Goal: Task Accomplishment & Management: Manage account settings

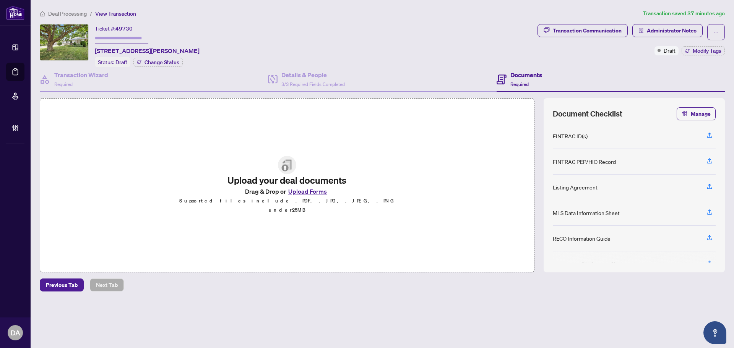
drag, startPoint x: 77, startPoint y: 3, endPoint x: 77, endPoint y: 8, distance: 5.4
click at [77, 6] on main "Deal Processing / View Transaction Transaction saved 37 minutes ago Ticket #: 4…" at bounding box center [383, 174] width 704 height 348
click at [77, 11] on span "Deal Processing" at bounding box center [67, 13] width 39 height 7
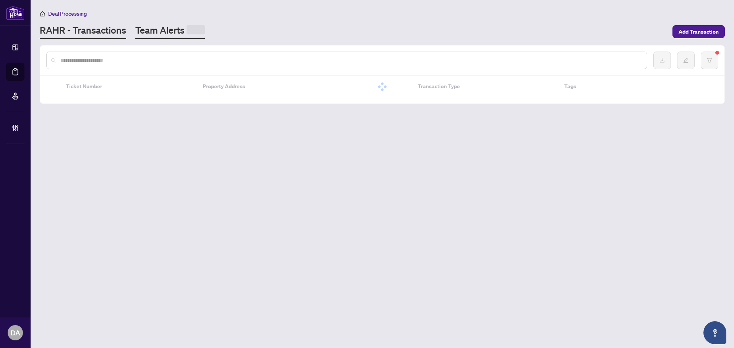
click at [187, 32] on span at bounding box center [196, 29] width 18 height 9
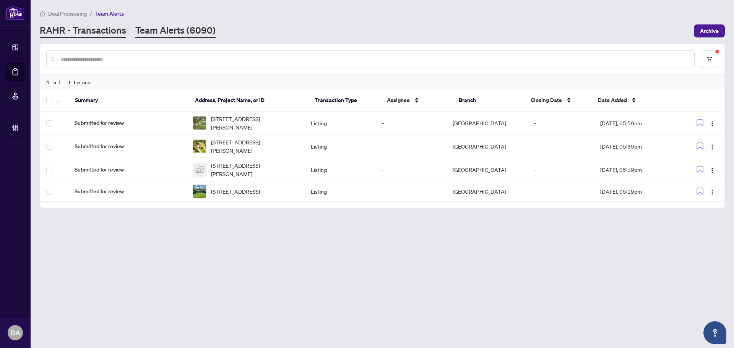
click at [112, 32] on link "RAHR - Transactions" at bounding box center [83, 31] width 86 height 14
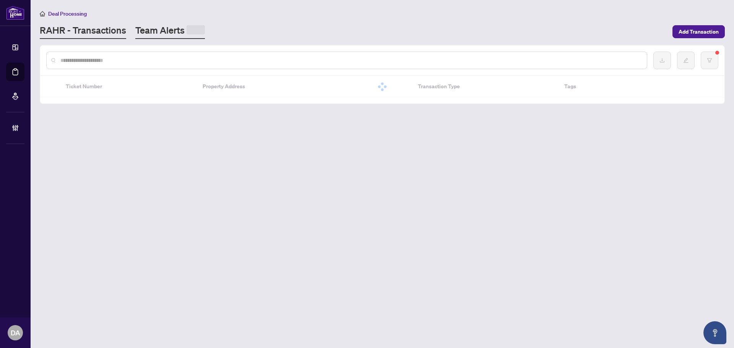
click at [194, 26] on link "Team Alerts" at bounding box center [170, 31] width 70 height 15
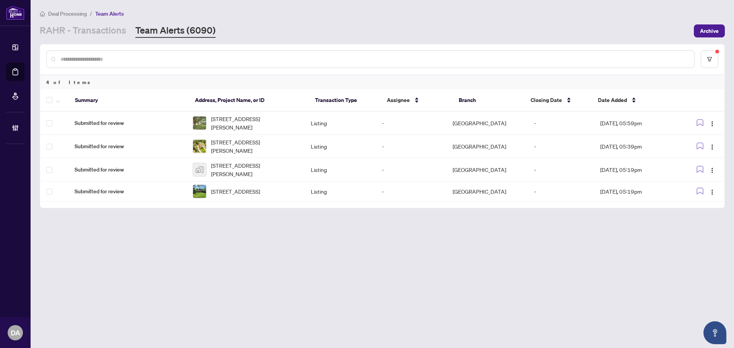
click at [127, 30] on div "[PERSON_NAME] - Transactions Team Alerts (6090)" at bounding box center [128, 31] width 176 height 14
click at [120, 31] on link "RAHR - Transactions" at bounding box center [83, 31] width 86 height 14
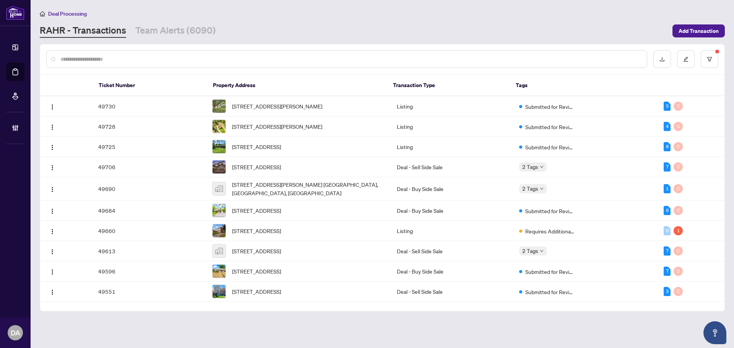
click at [154, 51] on div at bounding box center [346, 59] width 601 height 18
click at [154, 55] on input "text" at bounding box center [350, 59] width 580 height 8
click at [238, 54] on div at bounding box center [346, 59] width 601 height 18
click at [210, 62] on input "text" at bounding box center [350, 59] width 580 height 8
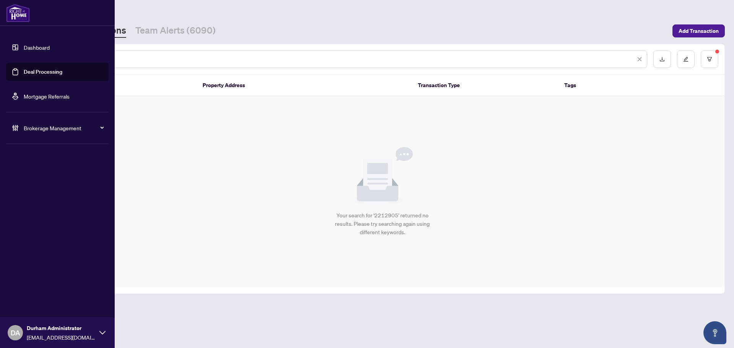
drag, startPoint x: 90, startPoint y: 58, endPoint x: -297, endPoint y: 59, distance: 387.4
click at [0, 59] on html "Dashboard Deal Processing Mortgage Referrals Brokerage Management [PERSON_NAME]…" at bounding box center [367, 174] width 734 height 348
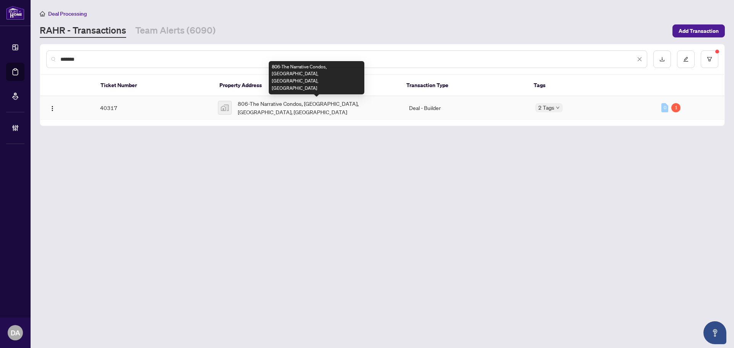
type input "*******"
click at [350, 102] on span "806-The Narrative Condos, [GEOGRAPHIC_DATA], [GEOGRAPHIC_DATA], [GEOGRAPHIC_DAT…" at bounding box center [317, 107] width 159 height 17
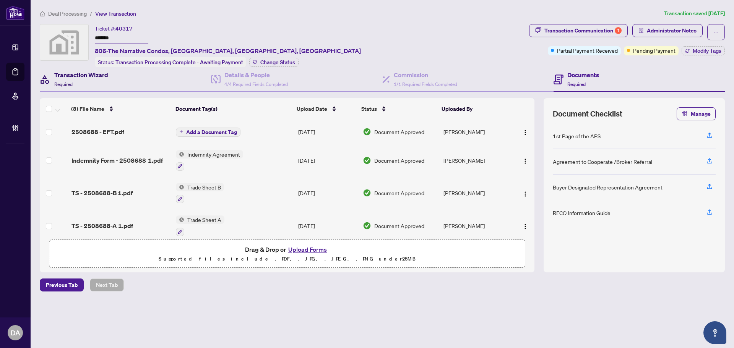
click at [75, 75] on h4 "Transaction Wizard" at bounding box center [81, 74] width 54 height 9
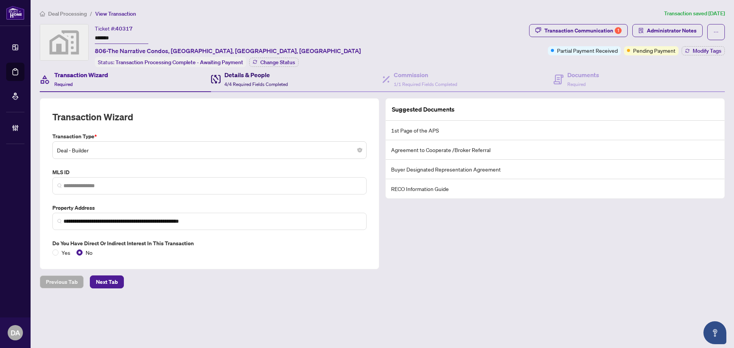
click at [216, 87] on span at bounding box center [216, 79] width 10 height 18
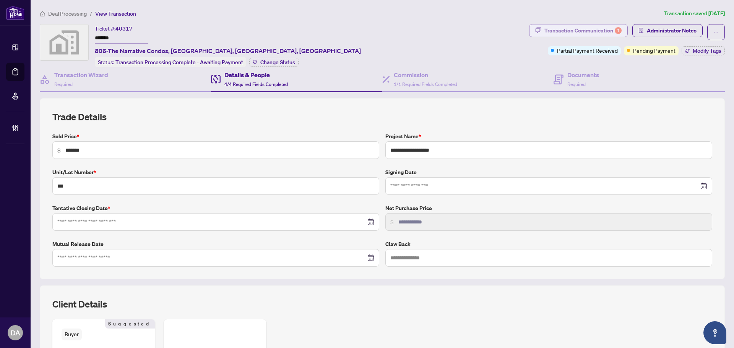
type input "**********"
click at [586, 28] on div "Transaction Communication 1" at bounding box center [583, 30] width 77 height 12
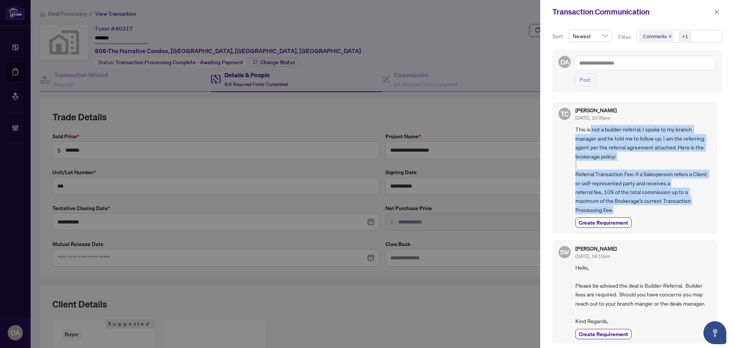
drag, startPoint x: 590, startPoint y: 128, endPoint x: 675, endPoint y: 215, distance: 121.1
click at [675, 215] on span "This is not a builder-referral. I spoke to my branch manager and he told me to …" at bounding box center [644, 169] width 136 height 89
click at [672, 187] on span "This is not a builder-referral. I spoke to my branch manager and he told me to …" at bounding box center [644, 169] width 136 height 89
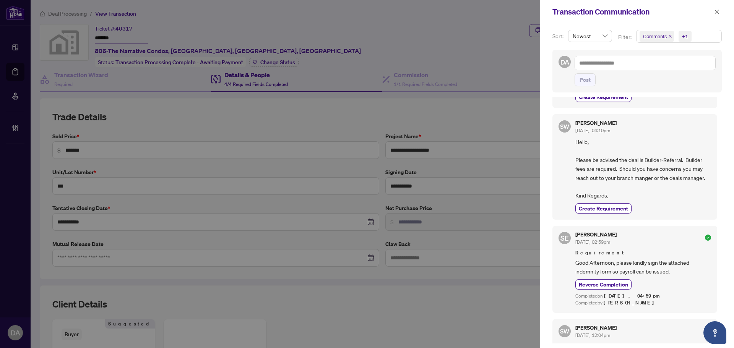
scroll to position [115, 0]
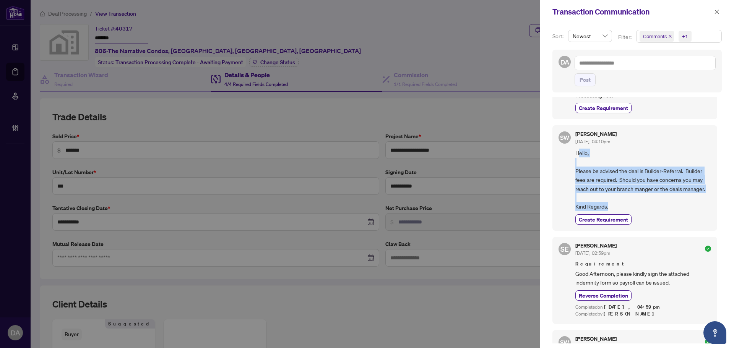
drag, startPoint x: 604, startPoint y: 200, endPoint x: 579, endPoint y: 149, distance: 57.1
click at [579, 149] on span "Hello, Please be advised the deal is Builder-Referral. Builder fees are require…" at bounding box center [644, 180] width 136 height 63
click at [610, 171] on span "Hello, Please be advised the deal is Builder-Referral. Builder fees are require…" at bounding box center [644, 180] width 136 height 63
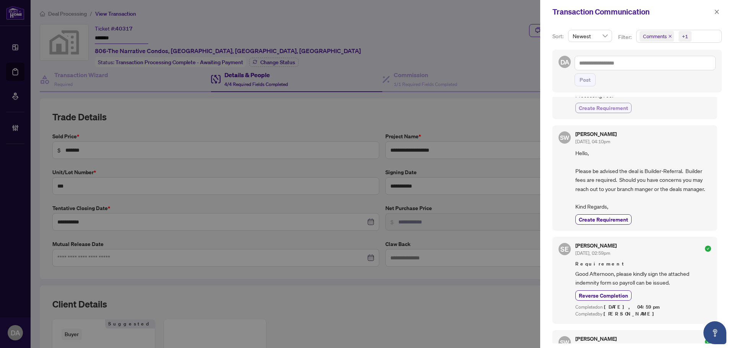
scroll to position [0, 0]
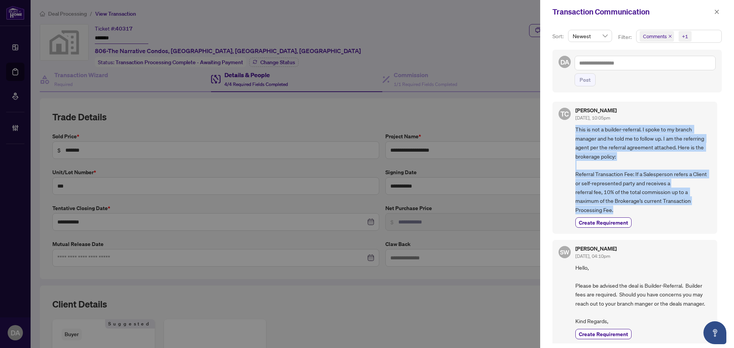
drag, startPoint x: 610, startPoint y: 211, endPoint x: 571, endPoint y: 128, distance: 91.0
click at [571, 128] on div "TC [PERSON_NAME] [DATE], 10:05pm This is not a builder-referral. I spoke to my …" at bounding box center [635, 168] width 165 height 132
click at [607, 145] on span "This is not a builder-referral. I spoke to my branch manager and he told me to …" at bounding box center [644, 169] width 136 height 89
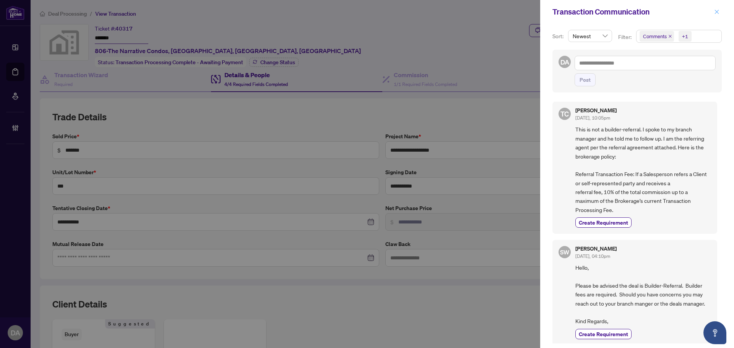
click at [718, 12] on icon "close" at bounding box center [716, 11] width 5 height 5
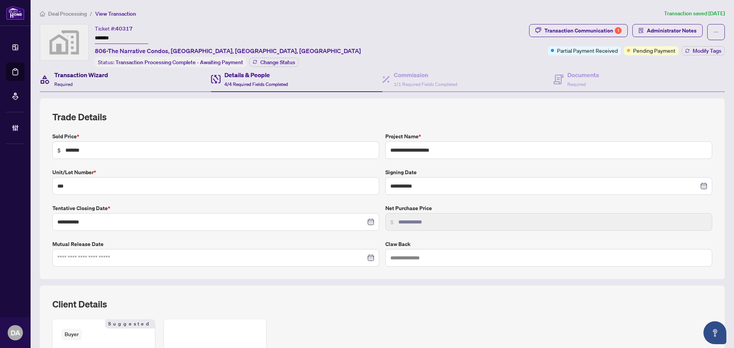
click at [84, 81] on div "Transaction Wizard Required" at bounding box center [81, 79] width 54 height 18
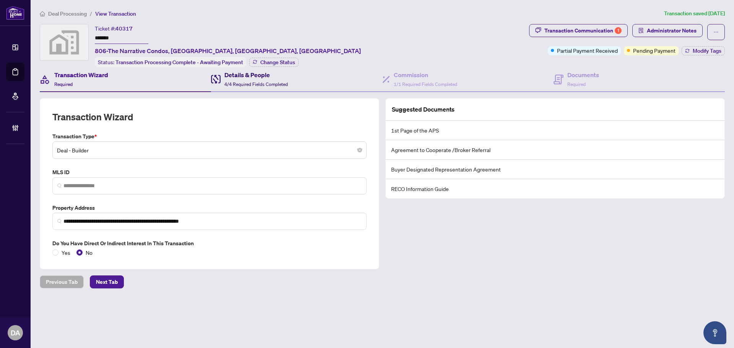
click at [262, 81] on span "4/4 Required Fields Completed" at bounding box center [255, 84] width 63 height 6
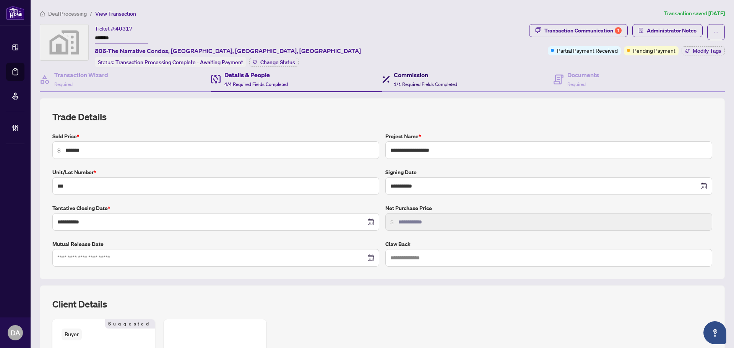
click at [411, 84] on span "1/1 Required Fields Completed" at bounding box center [425, 84] width 63 height 6
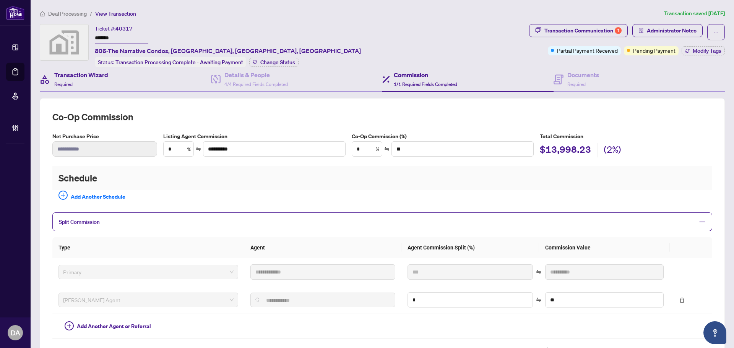
click at [126, 83] on div "Transaction Wizard Required" at bounding box center [125, 79] width 171 height 25
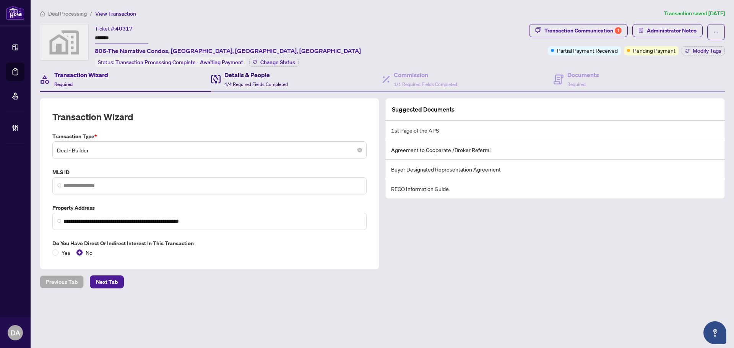
click at [230, 82] on span "4/4 Required Fields Completed" at bounding box center [255, 84] width 63 height 6
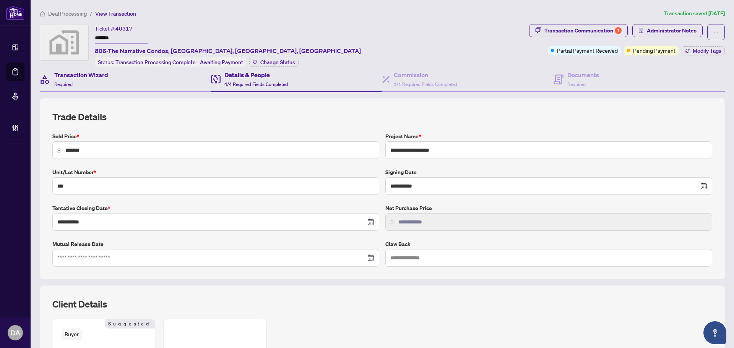
click at [133, 80] on div "Transaction Wizard Required" at bounding box center [125, 79] width 171 height 25
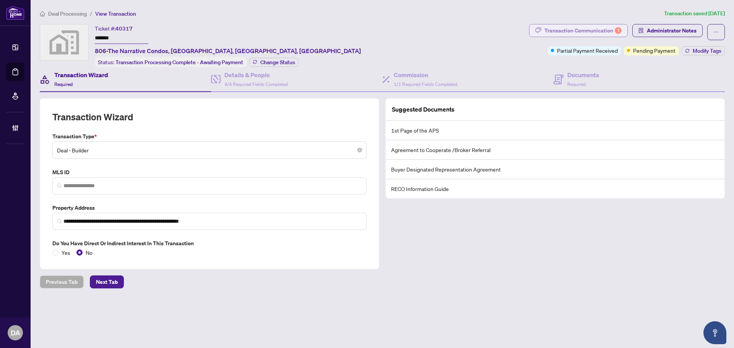
click at [582, 26] on div "Transaction Communication 1" at bounding box center [583, 30] width 77 height 12
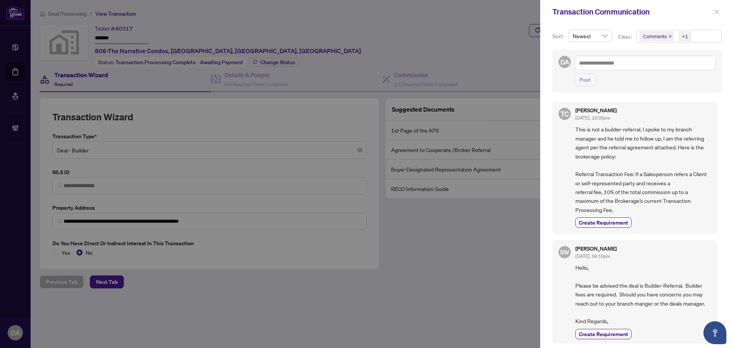
click at [720, 11] on button "button" at bounding box center [717, 11] width 10 height 9
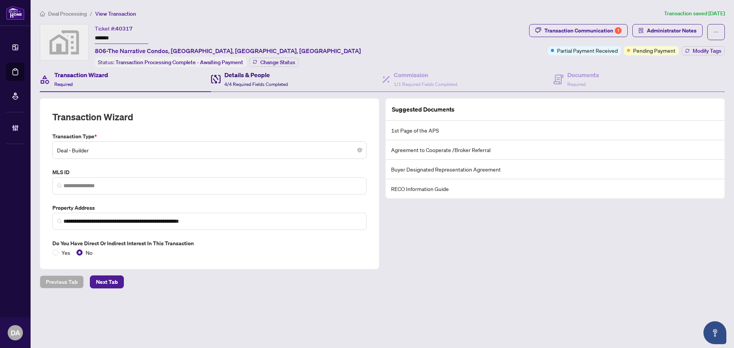
click at [229, 75] on h4 "Details & People" at bounding box center [255, 74] width 63 height 9
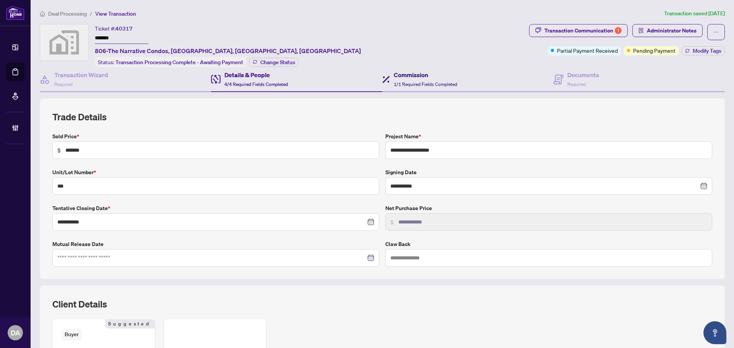
click at [394, 80] on div "Commission 1/1 Required Fields Completed" at bounding box center [425, 79] width 63 height 18
type textarea "**********"
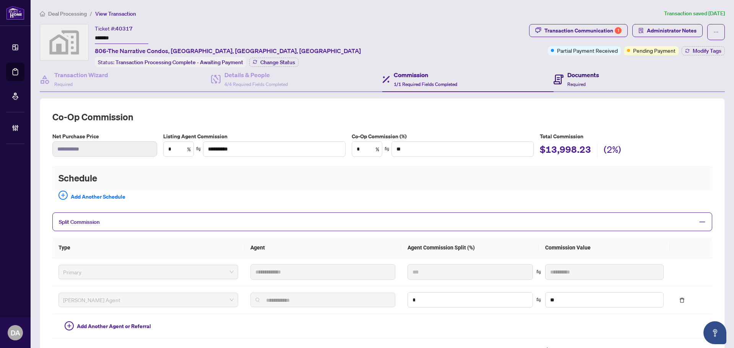
click at [556, 76] on icon at bounding box center [559, 80] width 10 height 10
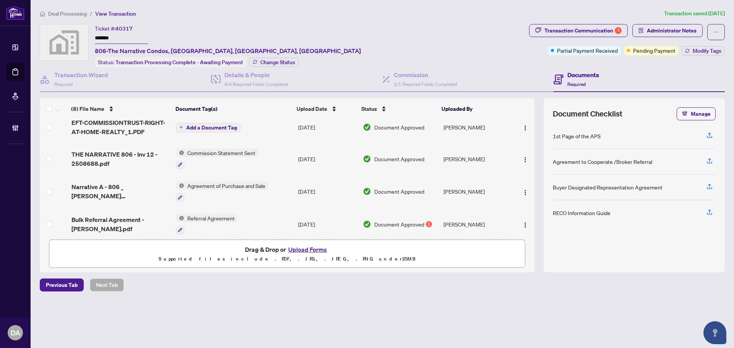
scroll to position [137, 0]
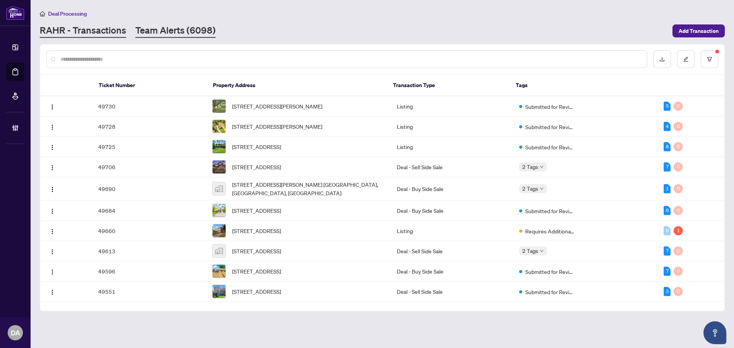
click at [160, 36] on link "Team Alerts (6098)" at bounding box center [175, 31] width 80 height 14
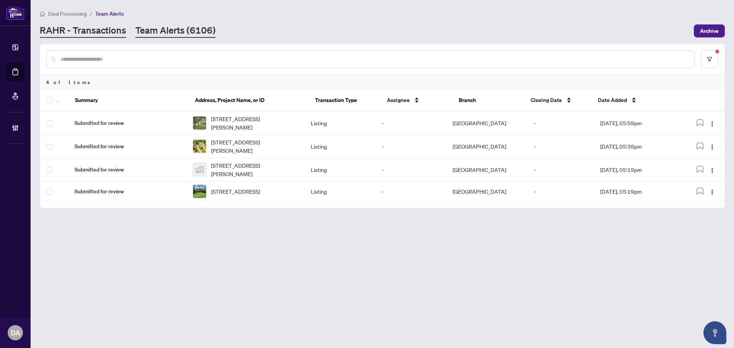
click at [107, 26] on link "RAHR - Transactions" at bounding box center [83, 31] width 86 height 14
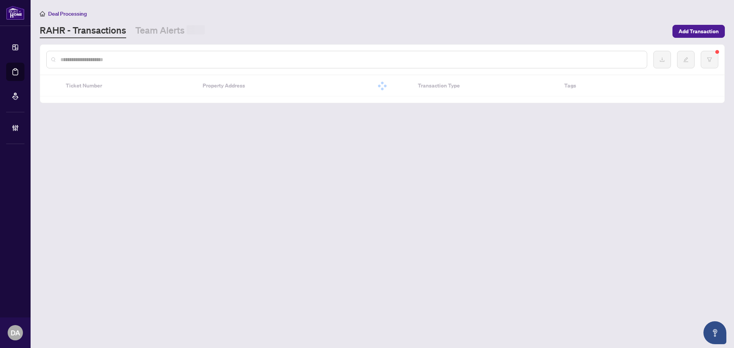
click at [112, 52] on div at bounding box center [346, 60] width 601 height 18
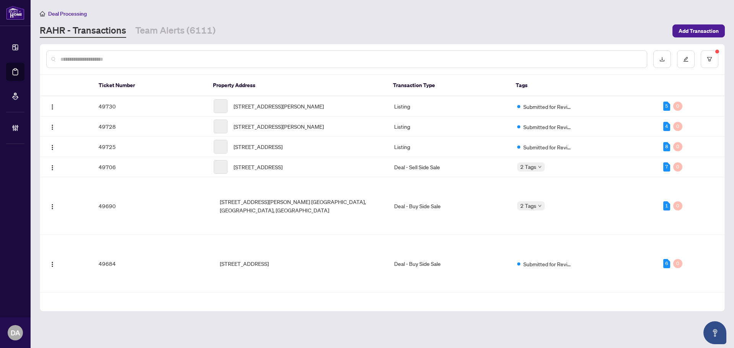
click at [113, 59] on input "text" at bounding box center [350, 59] width 580 height 8
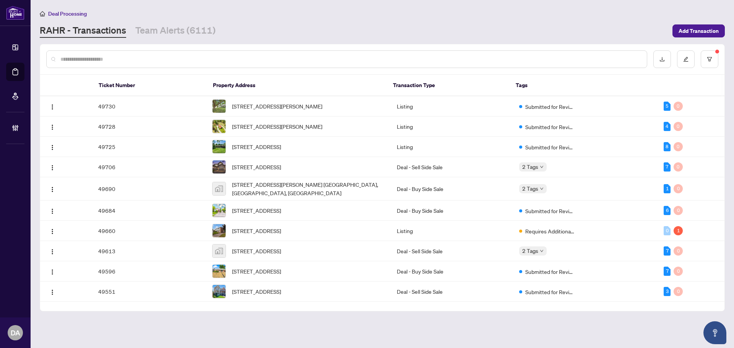
paste input "*******"
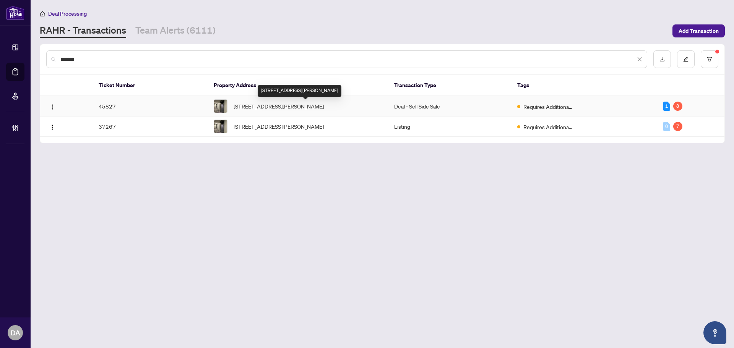
type input "*******"
click at [324, 105] on span "[STREET_ADDRESS][PERSON_NAME]" at bounding box center [279, 106] width 90 height 8
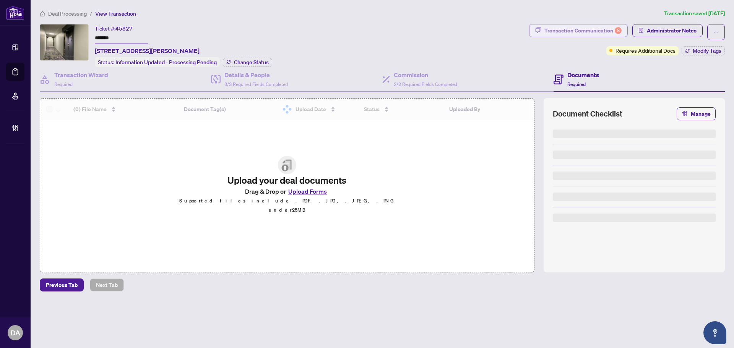
click at [611, 27] on div "Transaction Communication 8" at bounding box center [583, 30] width 77 height 12
type textarea "**********"
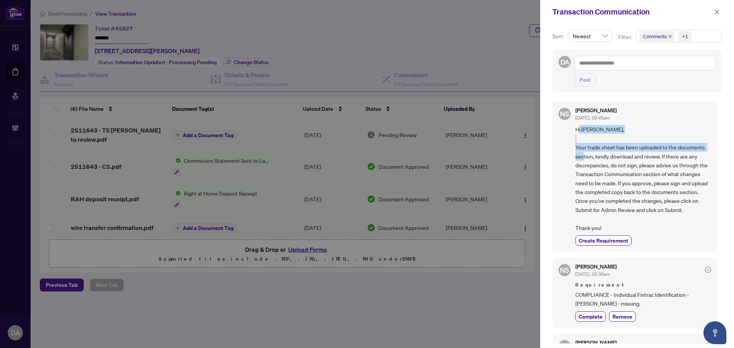
drag, startPoint x: 580, startPoint y: 125, endPoint x: 615, endPoint y: 179, distance: 63.9
click at [606, 152] on span "Hi [PERSON_NAME], Your trade sheet has been uploaded to the documents section, …" at bounding box center [644, 178] width 136 height 107
click at [615, 180] on span "Hi [PERSON_NAME], Your trade sheet has been uploaded to the documents section, …" at bounding box center [644, 178] width 136 height 107
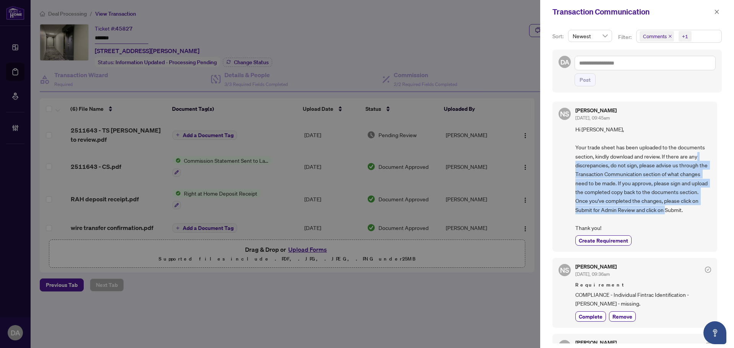
drag, startPoint x: 608, startPoint y: 221, endPoint x: 597, endPoint y: 167, distance: 54.8
click at [597, 167] on span "Hi [PERSON_NAME], Your trade sheet has been uploaded to the documents section, …" at bounding box center [644, 178] width 136 height 107
click at [588, 178] on span "Hi [PERSON_NAME], Your trade sheet has been uploaded to the documents section, …" at bounding box center [644, 178] width 136 height 107
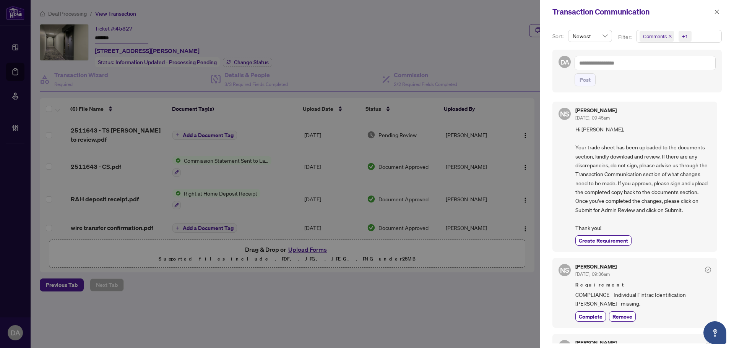
drag, startPoint x: 352, startPoint y: 320, endPoint x: 359, endPoint y: 247, distance: 72.9
click at [352, 319] on div at bounding box center [367, 174] width 734 height 348
click at [717, 7] on span "button" at bounding box center [716, 12] width 5 height 12
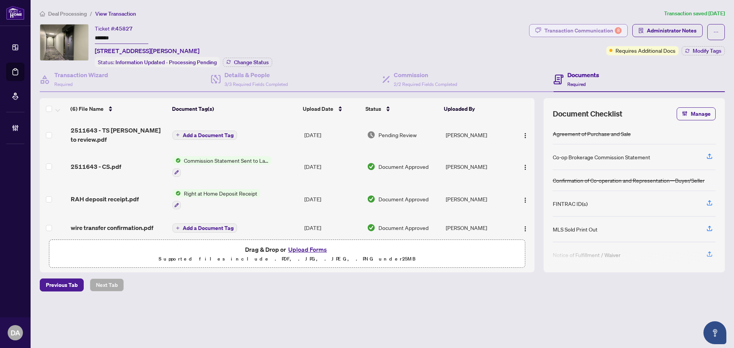
click at [580, 31] on div "Transaction Communication 8" at bounding box center [583, 30] width 77 height 12
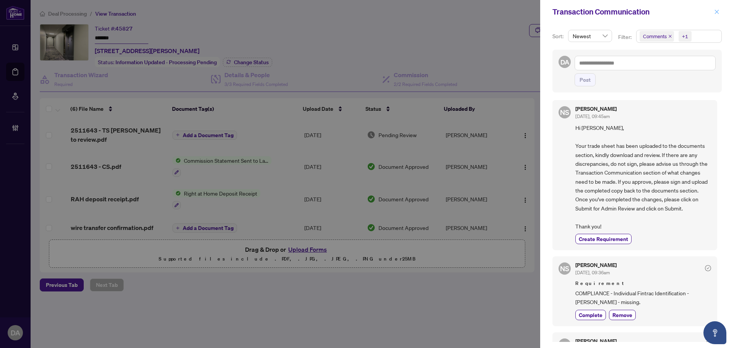
click at [718, 12] on icon "close" at bounding box center [716, 11] width 5 height 5
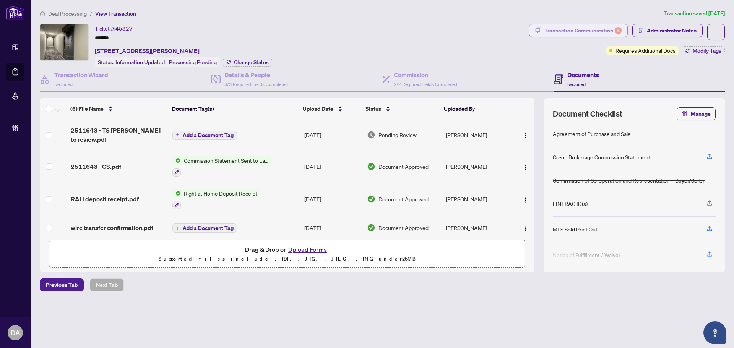
click at [578, 33] on div "Transaction Communication 8" at bounding box center [583, 30] width 77 height 12
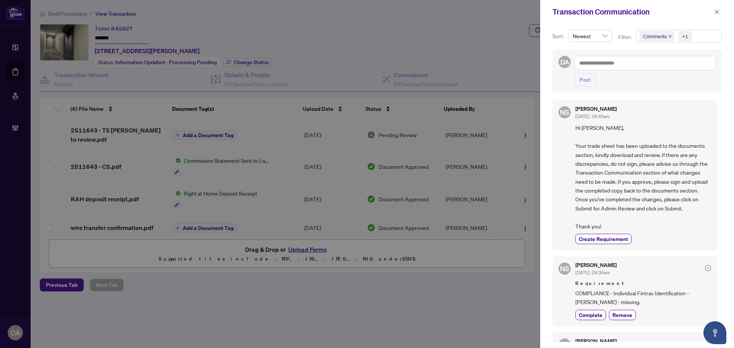
click at [709, 21] on div "Transaction Communication" at bounding box center [637, 12] width 194 height 24
click at [712, 14] on button "button" at bounding box center [717, 11] width 10 height 9
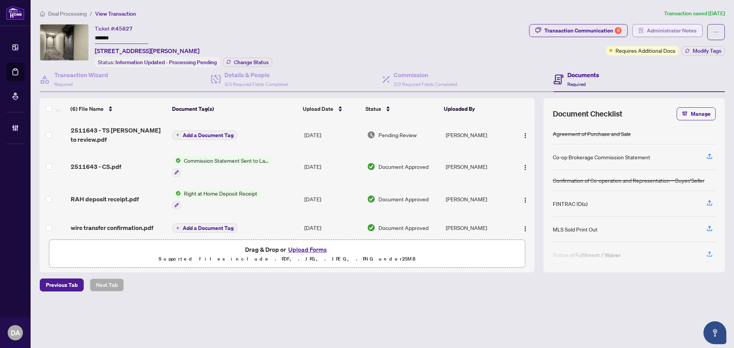
click at [652, 31] on span "Administrator Notes" at bounding box center [672, 30] width 50 height 12
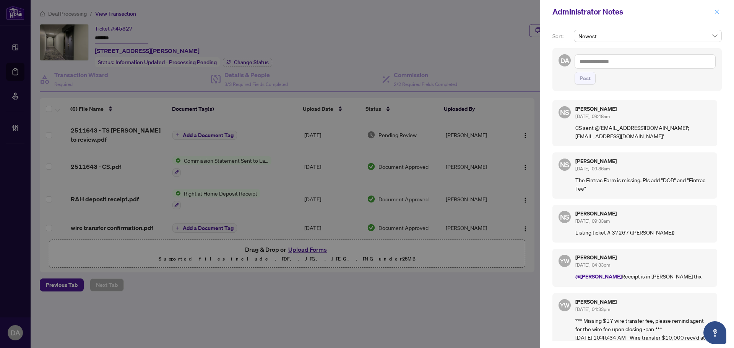
click at [715, 15] on span "button" at bounding box center [716, 12] width 5 height 12
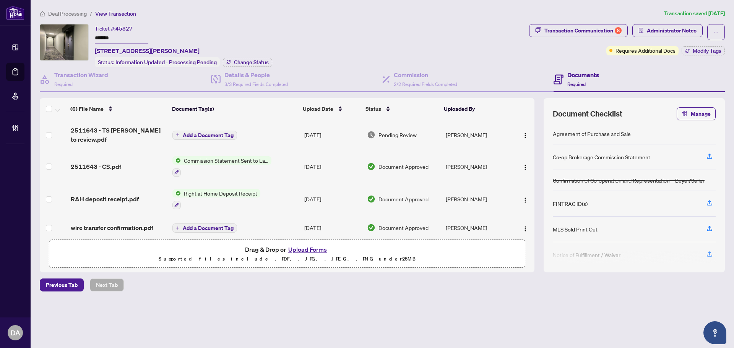
click at [628, 49] on span "Requires Additional Docs" at bounding box center [646, 50] width 60 height 8
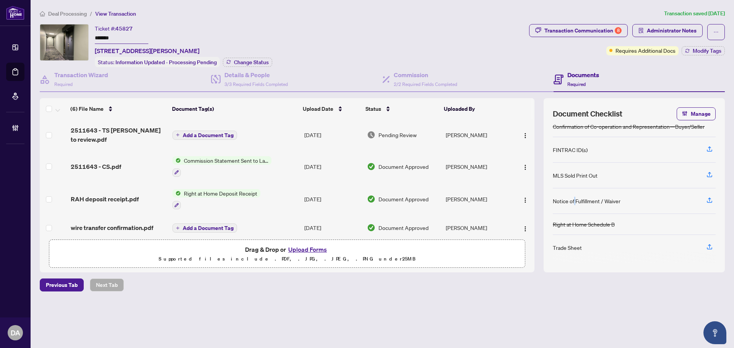
drag, startPoint x: 576, startPoint y: 202, endPoint x: 574, endPoint y: 198, distance: 4.7
click at [575, 199] on div "Notice of Fulfillment / Waiver" at bounding box center [587, 201] width 68 height 8
drag, startPoint x: 559, startPoint y: 196, endPoint x: 604, endPoint y: 187, distance: 45.6
click at [576, 195] on div "Notice of Fulfillment / Waiver" at bounding box center [634, 202] width 163 height 26
click at [645, 138] on div "FINTRAC ID(s)" at bounding box center [634, 150] width 163 height 26
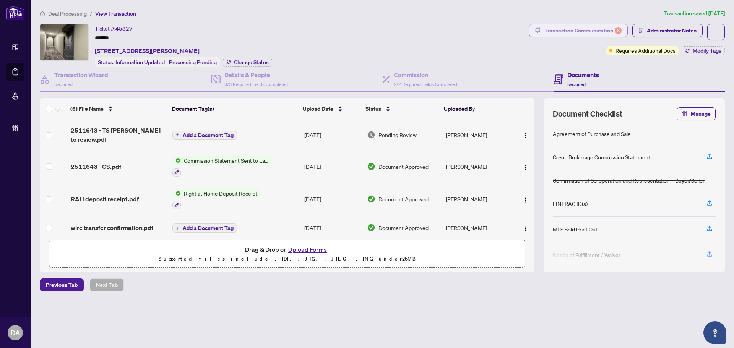
click at [556, 32] on div "Transaction Communication 8" at bounding box center [583, 30] width 77 height 12
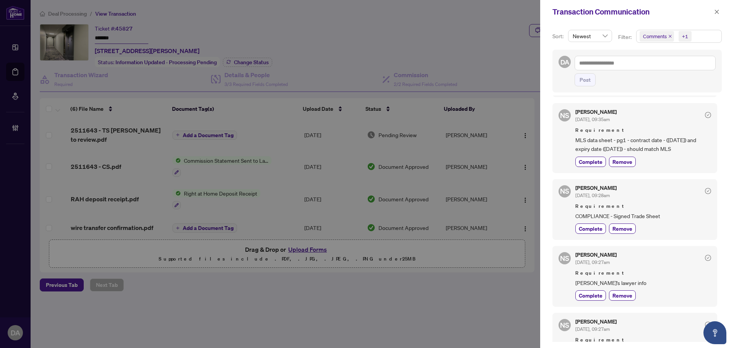
scroll to position [191, 0]
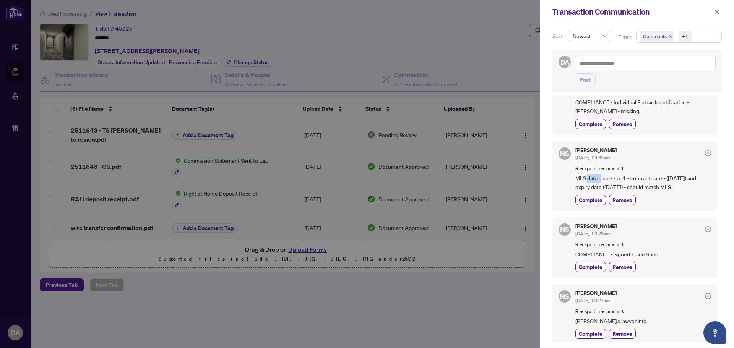
drag, startPoint x: 587, startPoint y: 179, endPoint x: 601, endPoint y: 177, distance: 13.5
click at [601, 177] on span "MLS data sheet - pg1 - contract date - ([DATE]) and expiry date ([DATE]) - shou…" at bounding box center [644, 183] width 136 height 18
click at [637, 179] on span "MLS data sheet - pg1 - contract date - ([DATE]) and expiry date ([DATE]) - shou…" at bounding box center [644, 183] width 136 height 18
click at [626, 186] on span "MLS data sheet - pg1 - contract date - ([DATE]) and expiry date ([DATE]) - shou…" at bounding box center [644, 183] width 136 height 18
drag, startPoint x: 575, startPoint y: 182, endPoint x: 603, endPoint y: 178, distance: 28.2
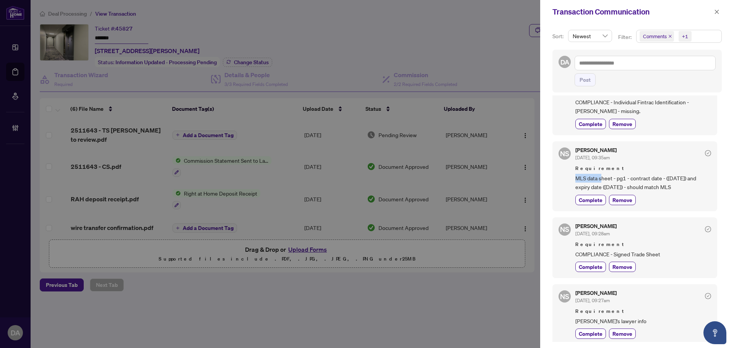
click at [603, 178] on div "NS [PERSON_NAME] [DATE], 09:35am Requirement MLS data sheet - pg1 - contract da…" at bounding box center [635, 176] width 165 height 70
click at [610, 179] on span "MLS data sheet - pg1 - contract date - ([DATE]) and expiry date ([DATE]) - shou…" at bounding box center [644, 183] width 136 height 18
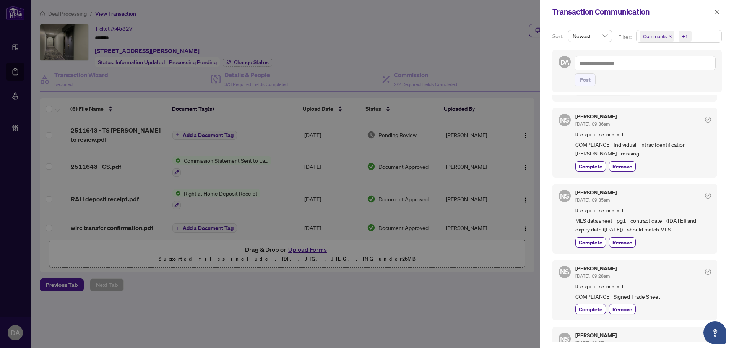
scroll to position [115, 0]
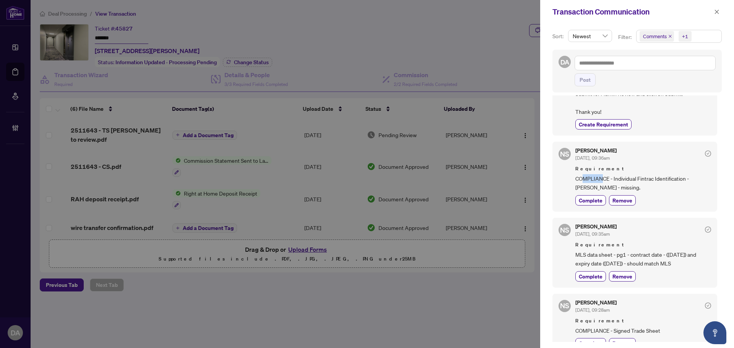
drag, startPoint x: 585, startPoint y: 177, endPoint x: 602, endPoint y: 174, distance: 16.7
click at [602, 174] on span "COMPLIANCE - Individual Fintrac Identification - [PERSON_NAME] - missing." at bounding box center [644, 183] width 136 height 18
click at [636, 181] on span "COMPLIANCE - Individual Fintrac Identification - [PERSON_NAME] - missing." at bounding box center [644, 183] width 136 height 18
drag, startPoint x: 637, startPoint y: 263, endPoint x: 637, endPoint y: 249, distance: 14.1
click at [639, 254] on span "MLS data sheet - pg1 - contract date - ([DATE]) and expiry date ([DATE]) - shou…" at bounding box center [644, 259] width 136 height 18
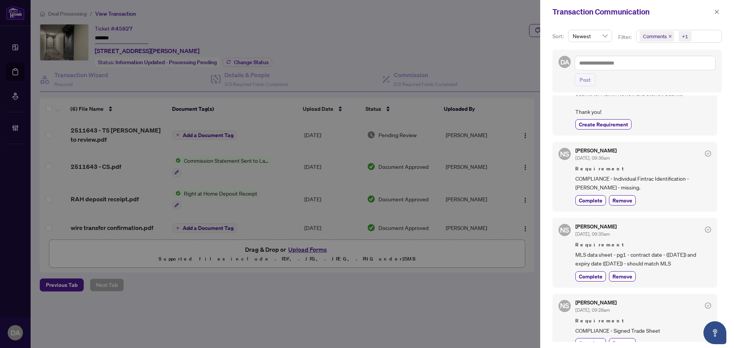
click at [615, 244] on span "Requirement" at bounding box center [644, 245] width 136 height 8
drag, startPoint x: 634, startPoint y: 190, endPoint x: 609, endPoint y: 180, distance: 27.1
click at [609, 180] on span "COMPLIANCE - Individual Fintrac Identification - [PERSON_NAME] - missing." at bounding box center [644, 183] width 136 height 18
click at [609, 185] on span "COMPLIANCE - Individual Fintrac Identification - [PERSON_NAME] - missing." at bounding box center [644, 183] width 136 height 18
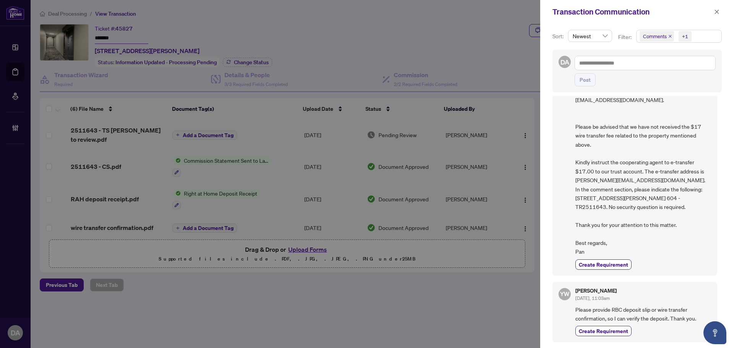
scroll to position [2, 0]
click at [327, 302] on div at bounding box center [367, 174] width 734 height 348
click at [715, 12] on icon "close" at bounding box center [716, 11] width 5 height 5
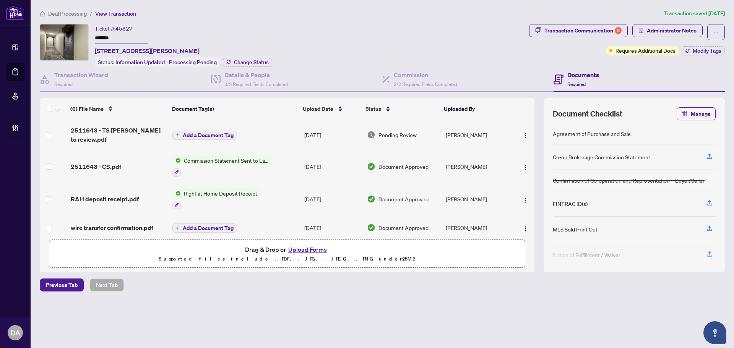
click at [79, 15] on span "Deal Processing" at bounding box center [67, 13] width 39 height 7
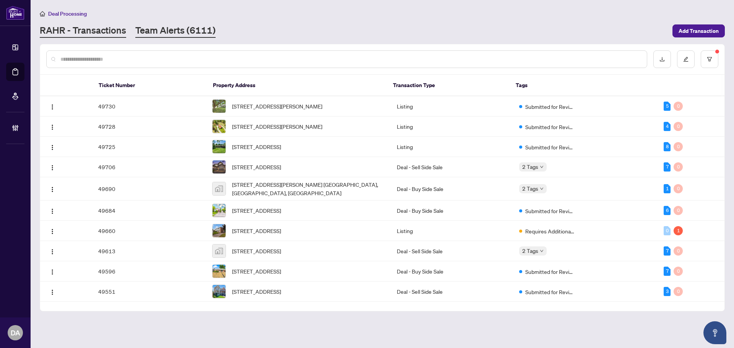
click at [153, 35] on link "Team Alerts (6111)" at bounding box center [175, 31] width 80 height 14
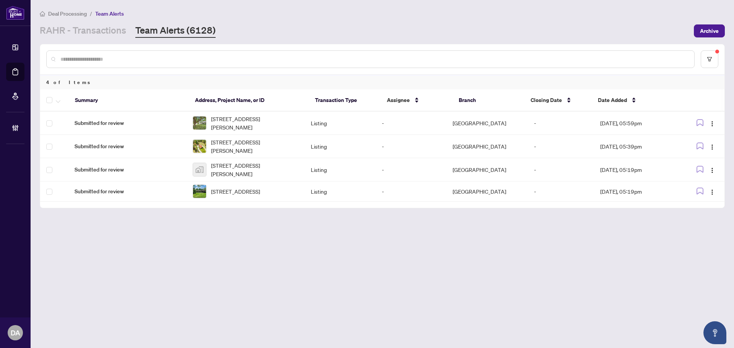
click at [104, 60] on input "text" at bounding box center [374, 59] width 628 height 8
click at [85, 31] on link "RAHR - Transactions" at bounding box center [83, 31] width 86 height 14
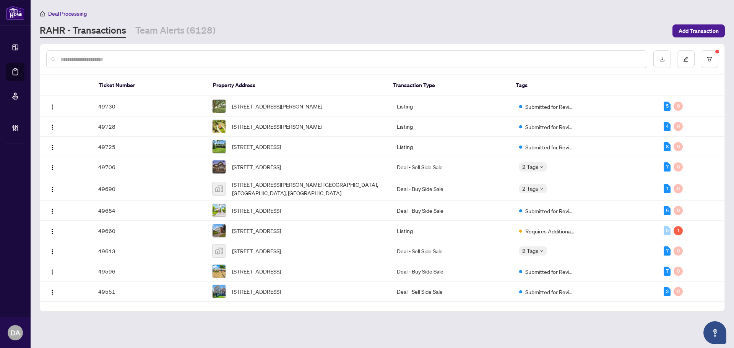
click at [111, 55] on input "text" at bounding box center [350, 59] width 580 height 8
paste input "**********"
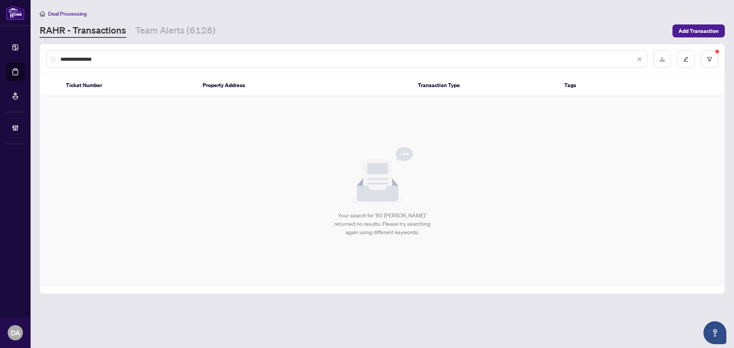
type input "**********"
drag, startPoint x: 122, startPoint y: 62, endPoint x: -203, endPoint y: 55, distance: 324.3
click at [0, 55] on html "**********" at bounding box center [367, 174] width 734 height 348
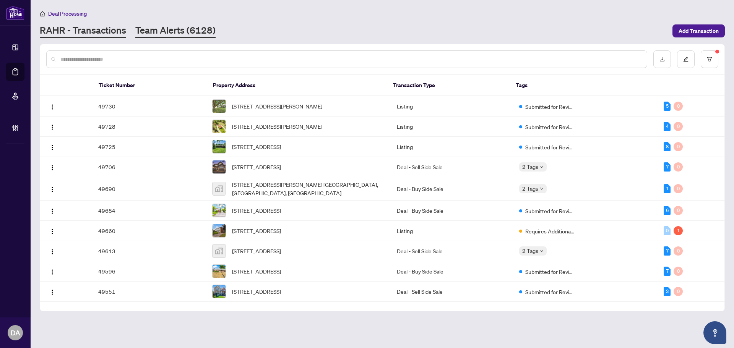
click at [199, 30] on link "Team Alerts (6128)" at bounding box center [175, 31] width 80 height 14
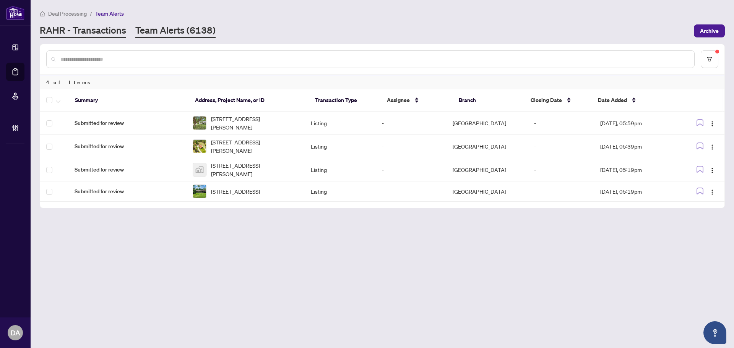
click at [78, 32] on link "RAHR - Transactions" at bounding box center [83, 31] width 86 height 14
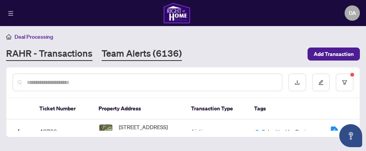
click at [164, 51] on link "Team Alerts (6136)" at bounding box center [142, 54] width 80 height 14
